Goal: Entertainment & Leisure: Consume media (video, audio)

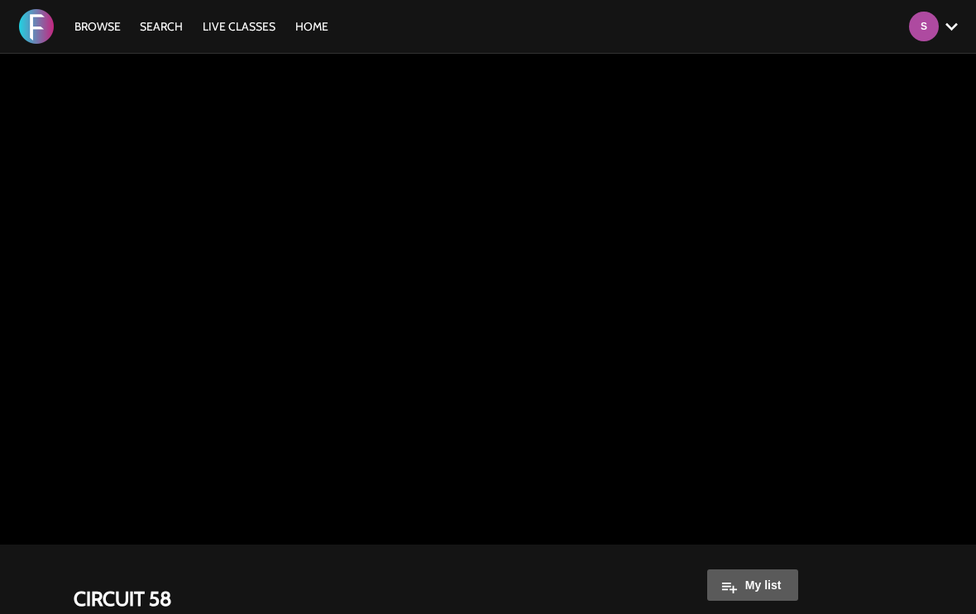
scroll to position [310, 0]
click at [111, 19] on link "Browse" at bounding box center [97, 26] width 63 height 15
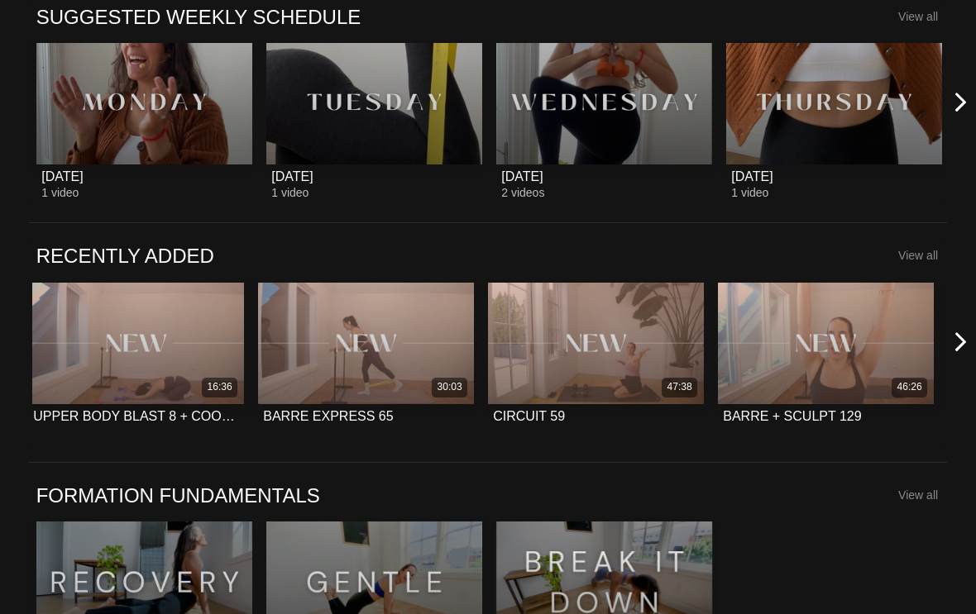
scroll to position [675, 0]
